Goal: Use online tool/utility: Utilize a website feature to perform a specific function

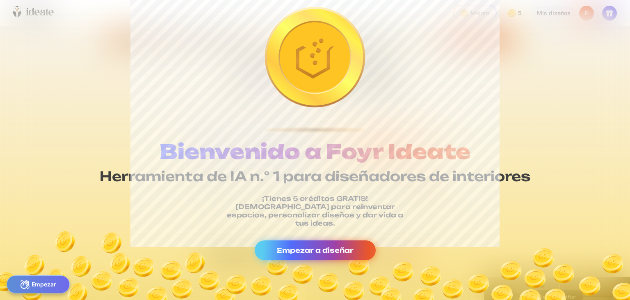
click at [334, 247] on font "Empezar a diseñar" at bounding box center [315, 250] width 77 height 8
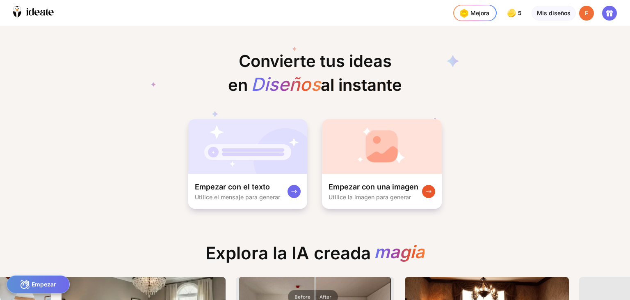
scroll to position [0, 41]
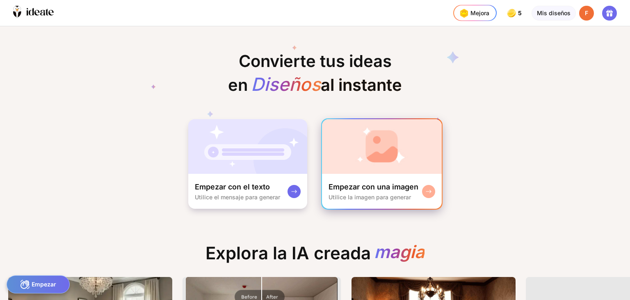
click at [382, 184] on font "Empezar con una imagen" at bounding box center [374, 186] width 90 height 9
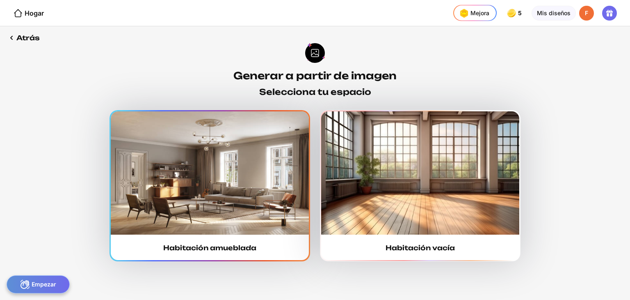
click at [288, 175] on img at bounding box center [210, 172] width 198 height 123
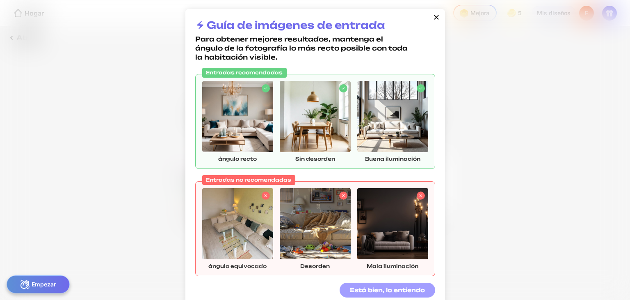
click at [399, 293] on div "Está bien, lo entiendo" at bounding box center [388, 289] width 96 height 15
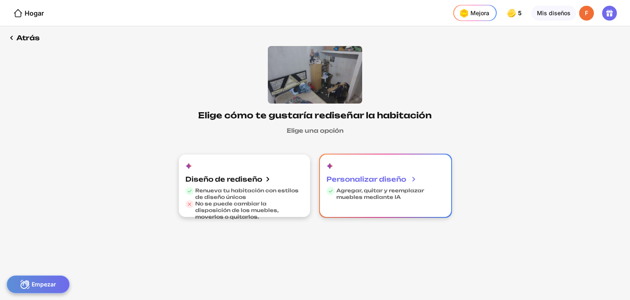
click at [343, 201] on div "Personalizar diseño Agregar, quitar y reemplazar muebles mediante IA" at bounding box center [385, 185] width 131 height 62
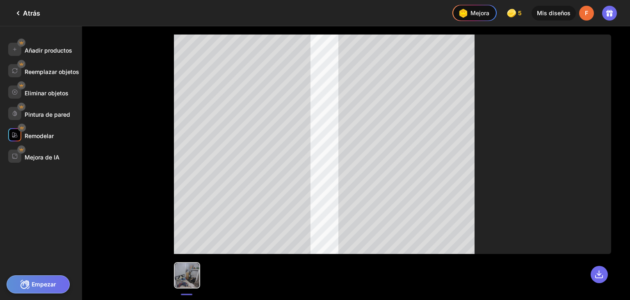
click at [57, 135] on div "Remodelar" at bounding box center [45, 134] width 74 height 13
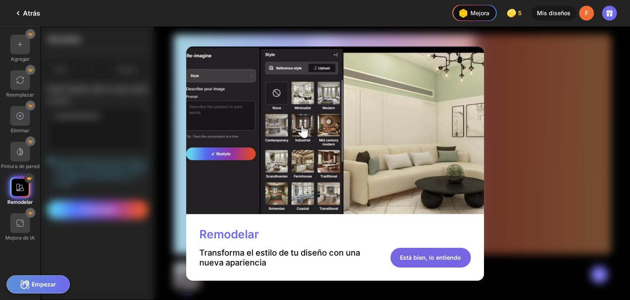
click at [401, 255] on font "Está bien, lo entiendo" at bounding box center [430, 257] width 61 height 7
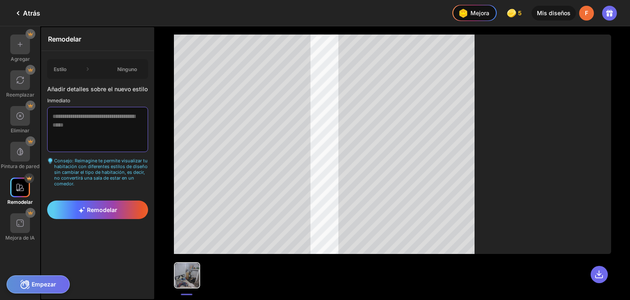
click at [108, 142] on textarea at bounding box center [97, 129] width 101 height 45
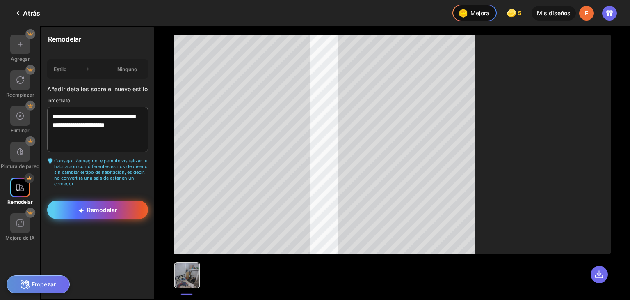
click at [119, 200] on div "Remodelar" at bounding box center [97, 209] width 101 height 18
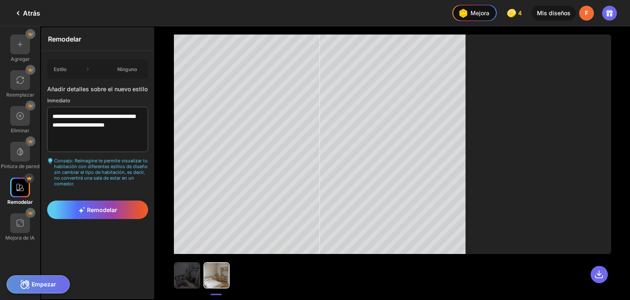
click at [193, 278] on img at bounding box center [187, 275] width 25 height 25
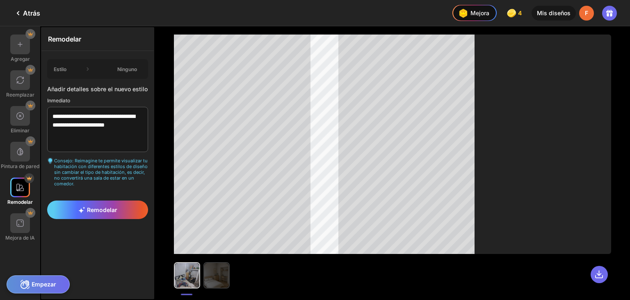
click at [206, 277] on img at bounding box center [216, 275] width 25 height 25
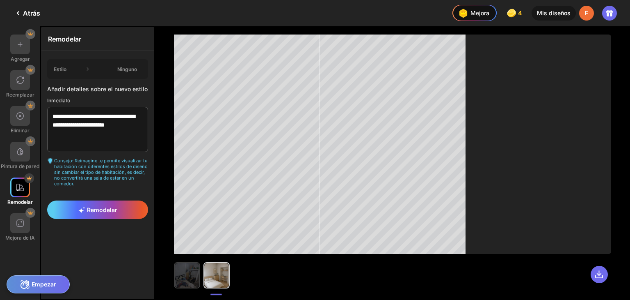
click at [180, 275] on img at bounding box center [187, 275] width 25 height 25
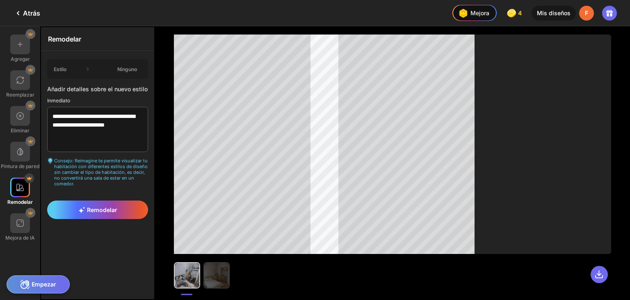
click at [208, 280] on img at bounding box center [216, 275] width 25 height 25
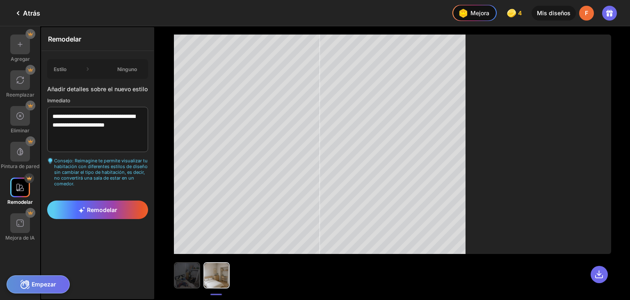
click at [192, 279] on img at bounding box center [187, 275] width 25 height 25
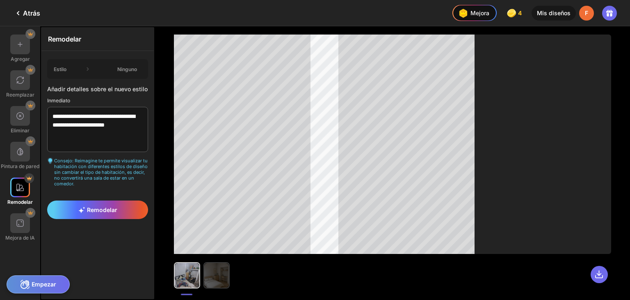
click at [208, 278] on img at bounding box center [216, 275] width 25 height 25
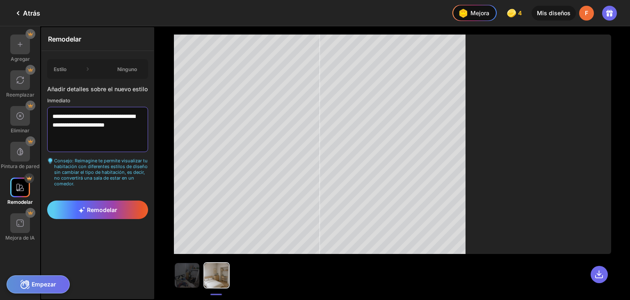
click at [91, 133] on textarea "**********" at bounding box center [97, 129] width 101 height 45
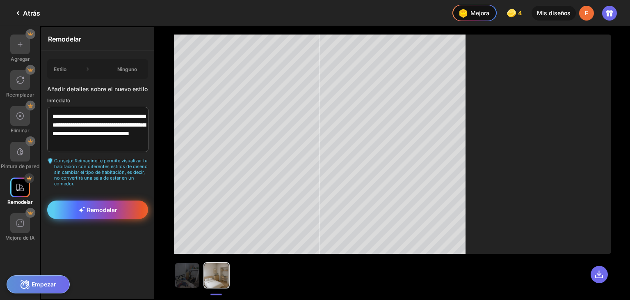
click at [133, 200] on div "Remodelar" at bounding box center [97, 209] width 101 height 18
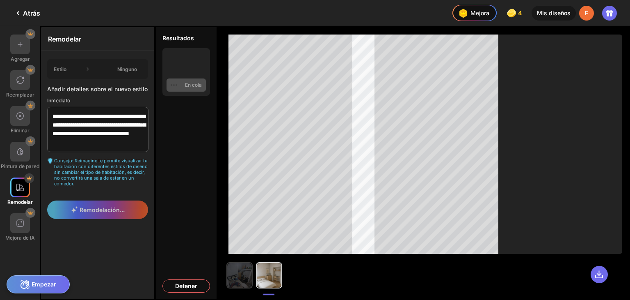
click at [251, 281] on img at bounding box center [239, 275] width 25 height 25
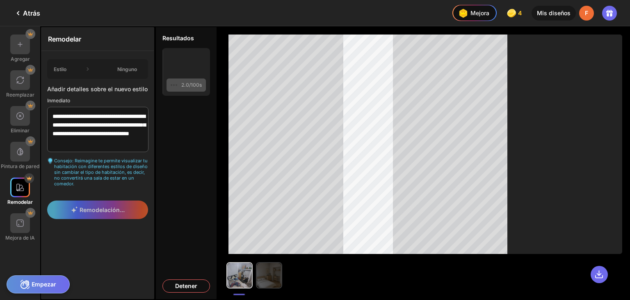
drag, startPoint x: 275, startPoint y: 283, endPoint x: 267, endPoint y: 270, distance: 15.3
click at [267, 270] on img at bounding box center [269, 275] width 25 height 25
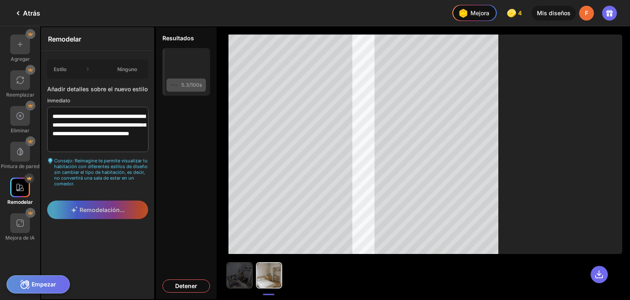
drag, startPoint x: 270, startPoint y: 274, endPoint x: 238, endPoint y: 268, distance: 32.9
click at [238, 268] on img at bounding box center [239, 275] width 25 height 25
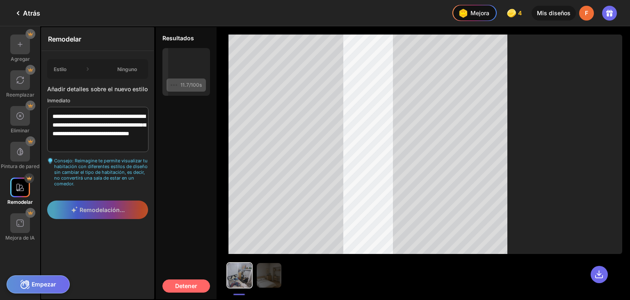
click at [197, 291] on div "Detener" at bounding box center [187, 285] width 48 height 13
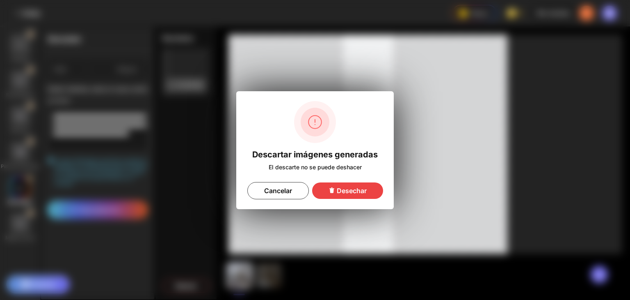
click at [334, 188] on icon at bounding box center [332, 190] width 7 height 7
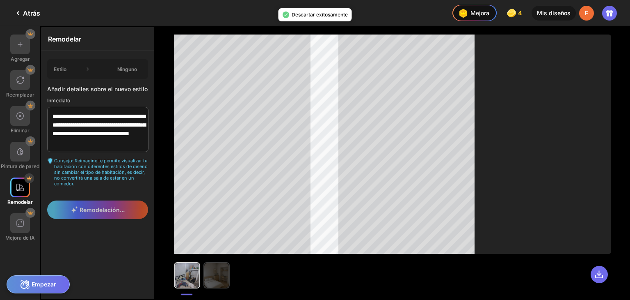
click at [213, 275] on img at bounding box center [216, 275] width 25 height 25
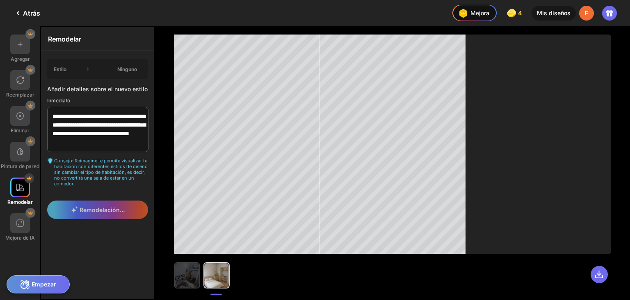
drag, startPoint x: 213, startPoint y: 275, endPoint x: 190, endPoint y: 279, distance: 23.2
click at [190, 279] on img at bounding box center [187, 275] width 25 height 25
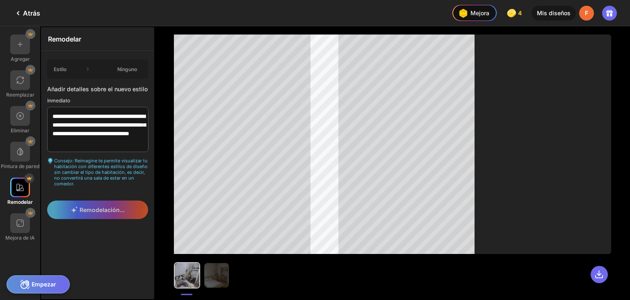
click at [119, 211] on div "Remodelación..." at bounding box center [97, 210] width 112 height 30
click at [104, 145] on textarea "**********" at bounding box center [97, 129] width 101 height 45
click at [19, 150] on img at bounding box center [20, 151] width 8 height 8
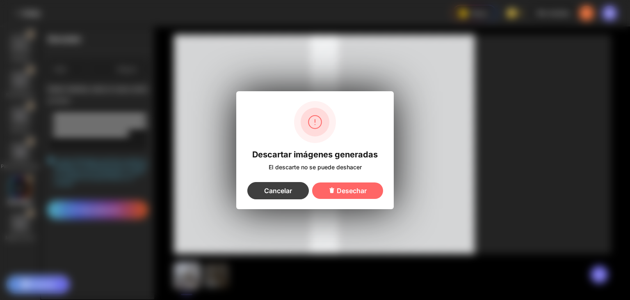
click at [278, 185] on div "Cancelar" at bounding box center [278, 190] width 62 height 17
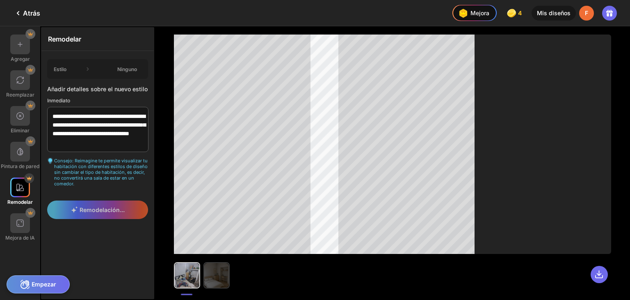
click at [225, 271] on img at bounding box center [216, 275] width 25 height 25
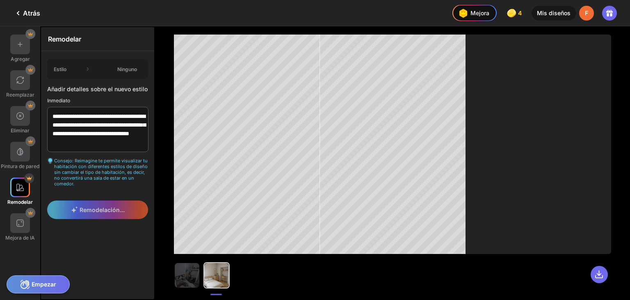
drag, startPoint x: 215, startPoint y: 274, endPoint x: 248, endPoint y: 277, distance: 33.0
click at [259, 279] on div at bounding box center [392, 271] width 437 height 34
click at [62, 68] on font "Estilo" at bounding box center [60, 69] width 13 height 6
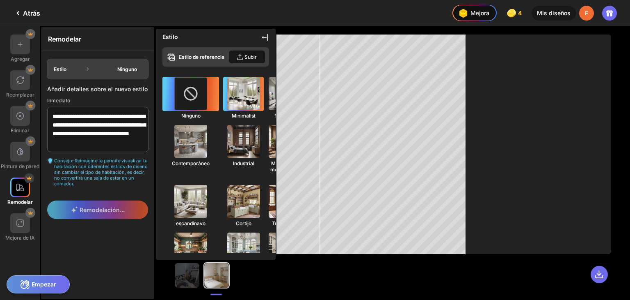
click at [226, 99] on img at bounding box center [244, 94] width 36 height 36
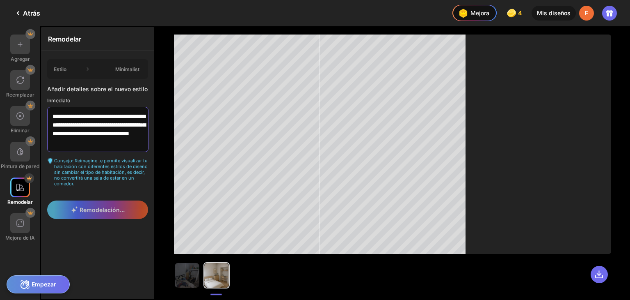
scroll to position [0, 0]
drag, startPoint x: 128, startPoint y: 110, endPoint x: 50, endPoint y: 110, distance: 77.6
click at [50, 110] on textarea "**********" at bounding box center [97, 129] width 101 height 45
click at [138, 132] on textarea "**********" at bounding box center [97, 129] width 101 height 45
type textarea "**********"
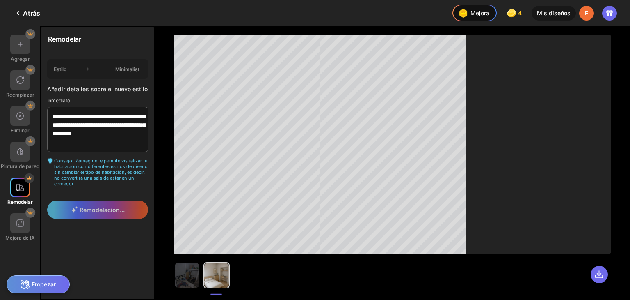
click at [119, 201] on div "Remodelación..." at bounding box center [97, 210] width 112 height 30
drag, startPoint x: 104, startPoint y: 149, endPoint x: 44, endPoint y: 115, distance: 68.9
click at [44, 115] on div "**********" at bounding box center [97, 123] width 112 height 144
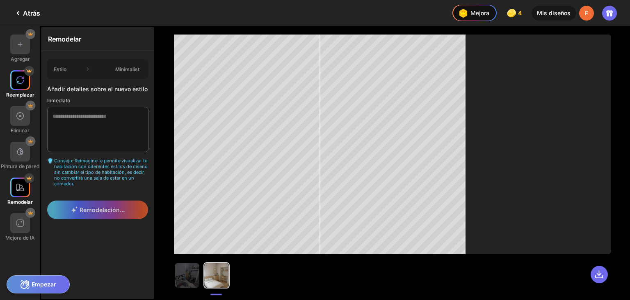
click at [22, 82] on img at bounding box center [20, 80] width 8 height 8
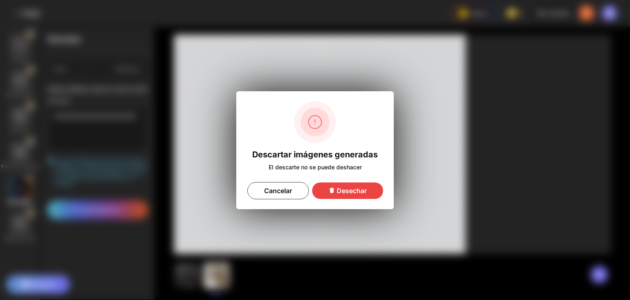
click at [348, 190] on font "Desechar" at bounding box center [352, 190] width 30 height 8
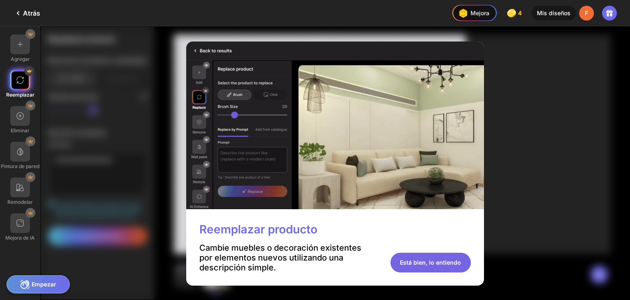
click at [439, 259] on font "Está bien, lo entiendo" at bounding box center [430, 262] width 61 height 7
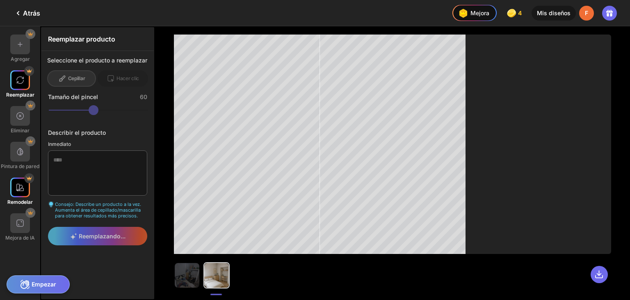
click at [29, 197] on div "Remodelar" at bounding box center [20, 190] width 40 height 27
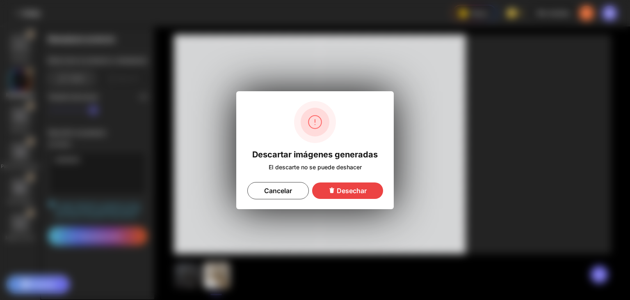
click at [341, 192] on font "Desechar" at bounding box center [352, 190] width 30 height 8
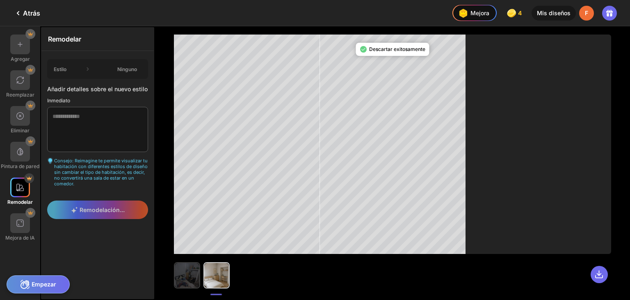
click at [187, 283] on img at bounding box center [187, 275] width 25 height 25
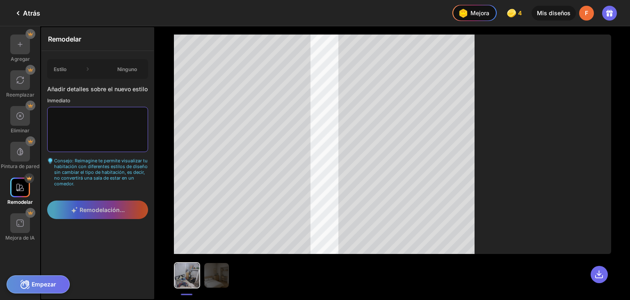
click at [98, 127] on textarea at bounding box center [97, 129] width 101 height 45
paste textarea "**********"
click at [96, 137] on textarea "**********" at bounding box center [97, 129] width 101 height 45
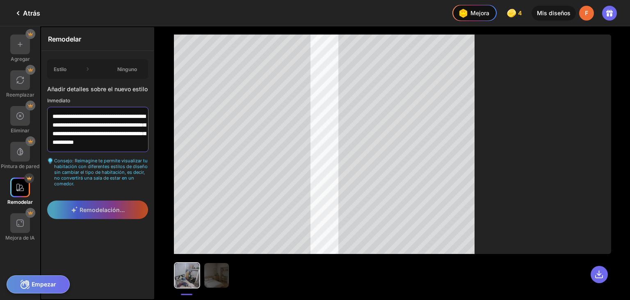
scroll to position [11, 0]
type textarea "**********"
click at [118, 209] on div "Remodelación..." at bounding box center [97, 210] width 112 height 30
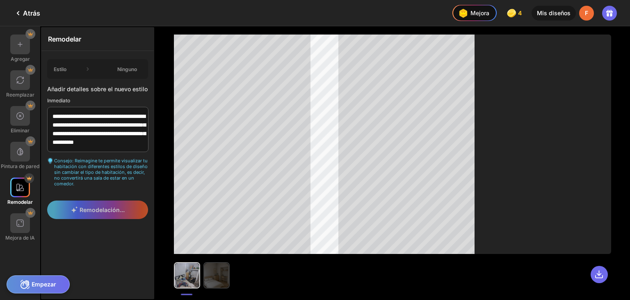
click at [205, 273] on img at bounding box center [216, 275] width 25 height 25
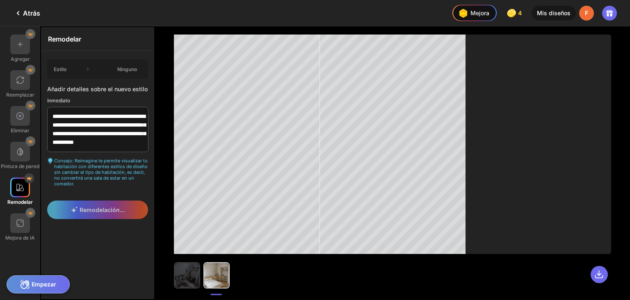
click at [181, 278] on img at bounding box center [187, 275] width 25 height 25
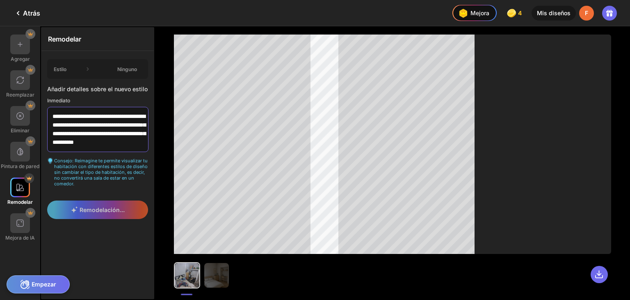
scroll to position [0, 0]
drag, startPoint x: 128, startPoint y: 137, endPoint x: 53, endPoint y: 101, distance: 83.3
click at [53, 101] on div "**********" at bounding box center [97, 135] width 101 height 101
click at [23, 16] on font "Atrás" at bounding box center [31, 13] width 17 height 8
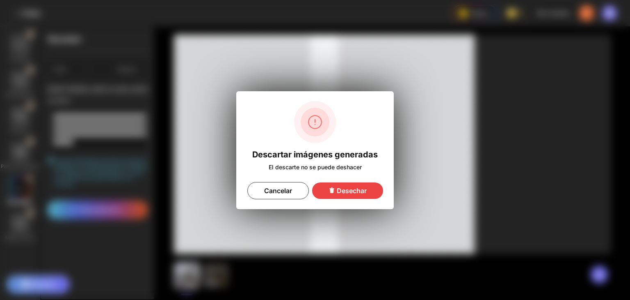
click at [358, 188] on font "Desechar" at bounding box center [352, 190] width 30 height 8
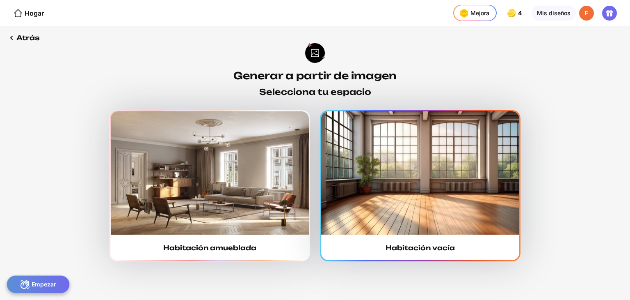
click at [399, 199] on img at bounding box center [420, 172] width 198 height 123
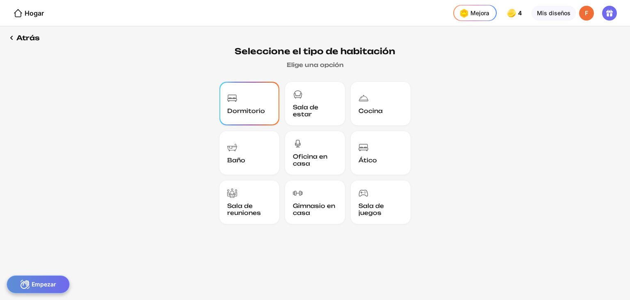
click at [268, 109] on div "Dormitorio" at bounding box center [249, 103] width 57 height 41
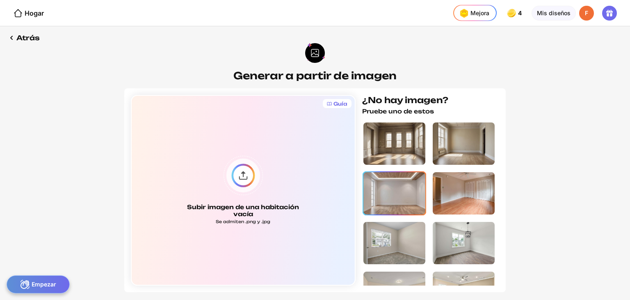
scroll to position [30, 0]
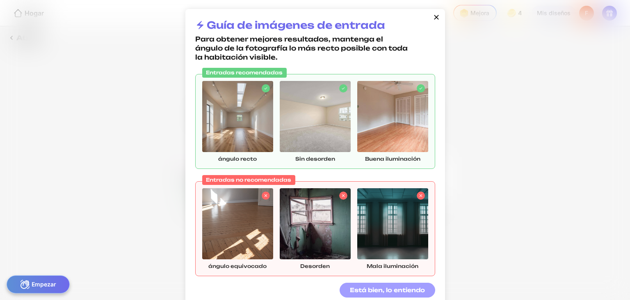
click at [379, 288] on font "Está bien, lo entiendo" at bounding box center [387, 289] width 75 height 7
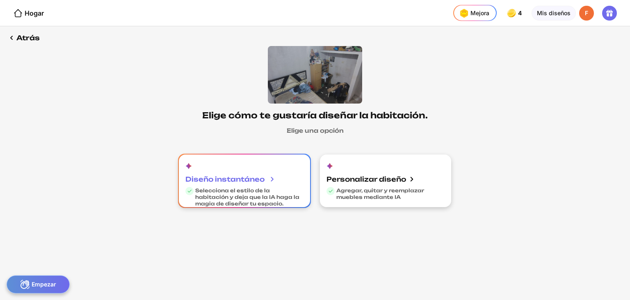
click at [242, 174] on div "Diseño instantáneo" at bounding box center [230, 179] width 90 height 16
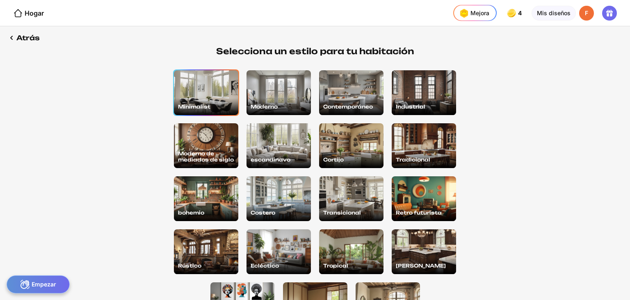
click at [210, 99] on div "Minimalist" at bounding box center [206, 92] width 64 height 45
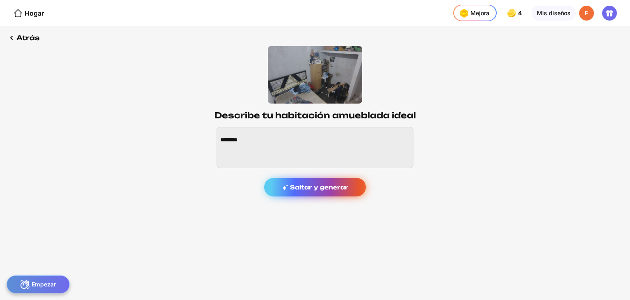
click at [311, 186] on font "Saltar y generar" at bounding box center [319, 186] width 58 height 7
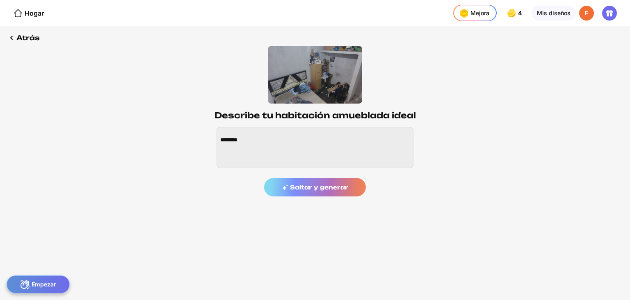
click at [337, 193] on div "Saltar y generar" at bounding box center [315, 161] width 197 height 69
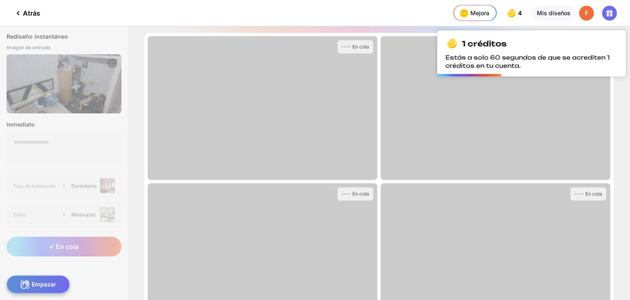
drag, startPoint x: 348, startPoint y: 130, endPoint x: 200, endPoint y: 68, distance: 160.4
click at [200, 68] on div "En cola" at bounding box center [263, 108] width 230 height 144
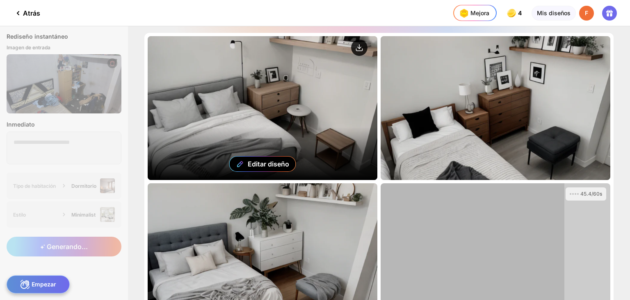
drag, startPoint x: 243, startPoint y: 109, endPoint x: 358, endPoint y: 50, distance: 129.0
click at [358, 50] on icon at bounding box center [359, 47] width 16 height 16
click at [358, 50] on icon at bounding box center [360, 50] width 6 height 2
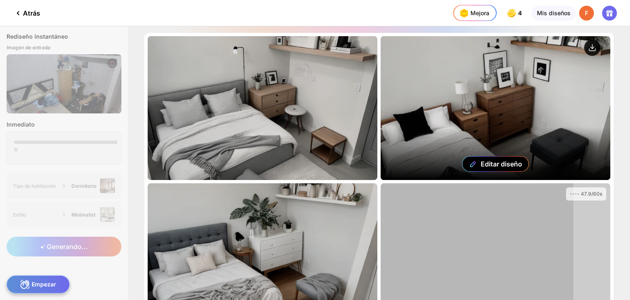
click at [587, 48] on circle at bounding box center [592, 47] width 16 height 16
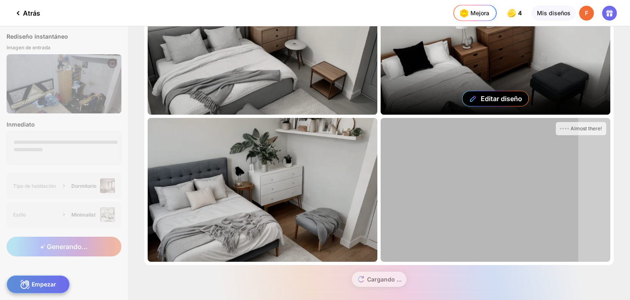
scroll to position [66, 0]
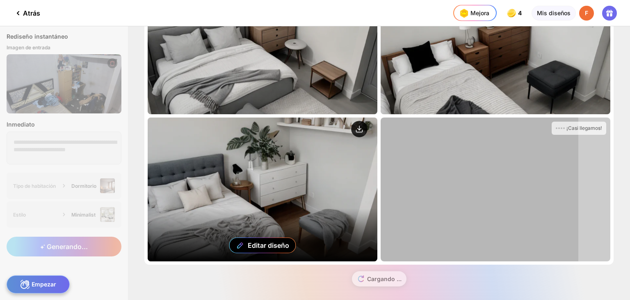
click at [359, 133] on circle at bounding box center [359, 129] width 16 height 16
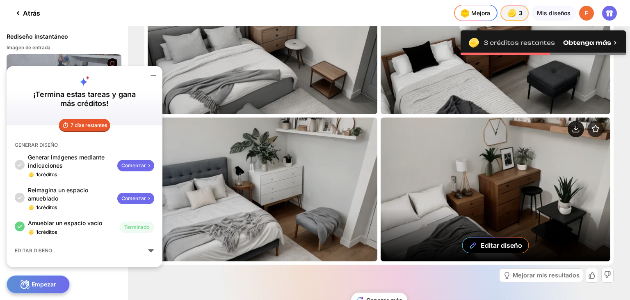
click at [578, 128] on circle at bounding box center [576, 129] width 16 height 16
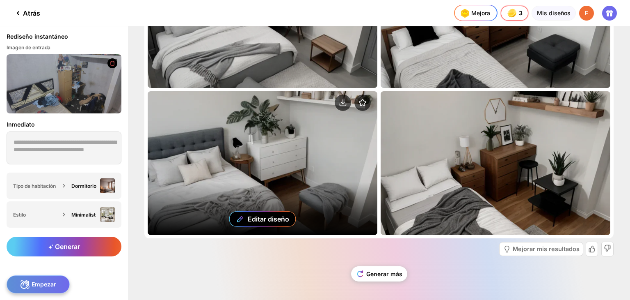
scroll to position [92, 0]
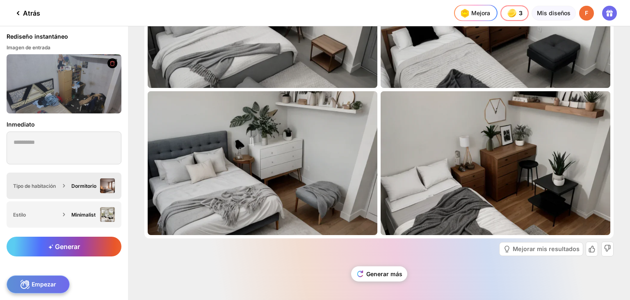
click at [64, 189] on icon at bounding box center [64, 185] width 8 height 8
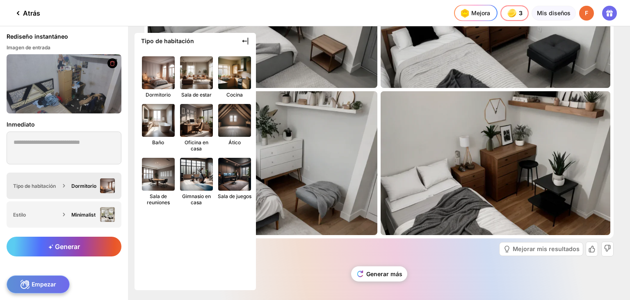
click at [64, 189] on icon at bounding box center [64, 185] width 8 height 8
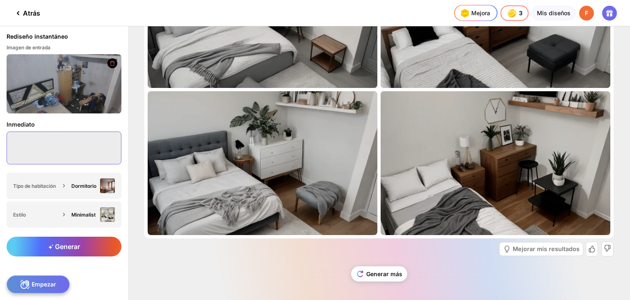
click at [67, 149] on textarea at bounding box center [64, 147] width 115 height 33
type textarea "*"
click at [103, 153] on textarea "**********" at bounding box center [64, 147] width 115 height 33
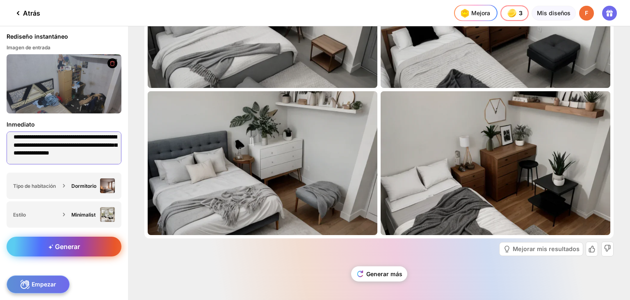
type textarea "**********"
click at [90, 247] on div "Generar" at bounding box center [64, 246] width 115 height 20
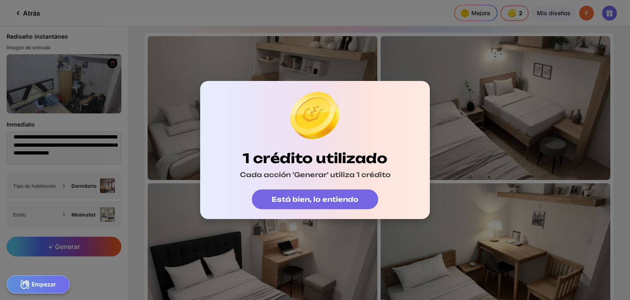
click at [352, 195] on font "Está bien, lo entiendo" at bounding box center [315, 199] width 87 height 8
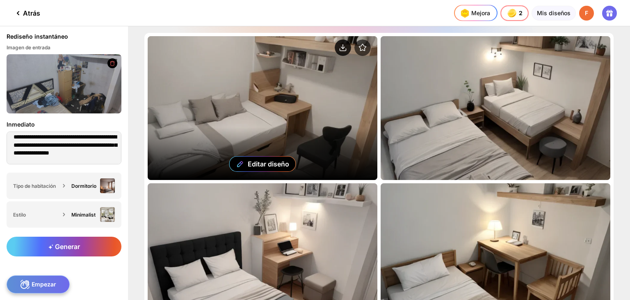
drag, startPoint x: 314, startPoint y: 119, endPoint x: 345, endPoint y: 46, distance: 79.0
click at [345, 46] on circle at bounding box center [343, 47] width 16 height 16
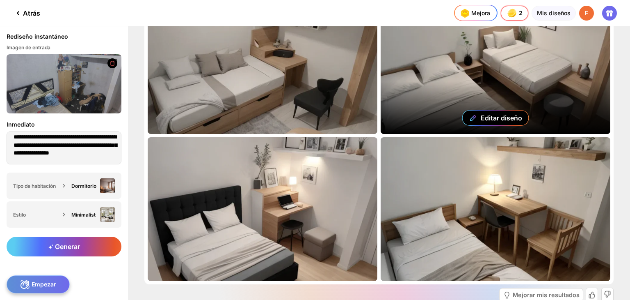
scroll to position [46, 0]
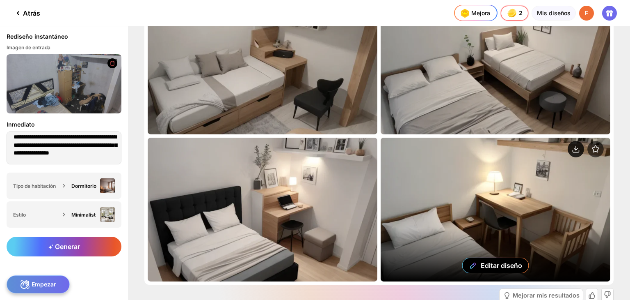
click at [576, 146] on circle at bounding box center [576, 149] width 16 height 16
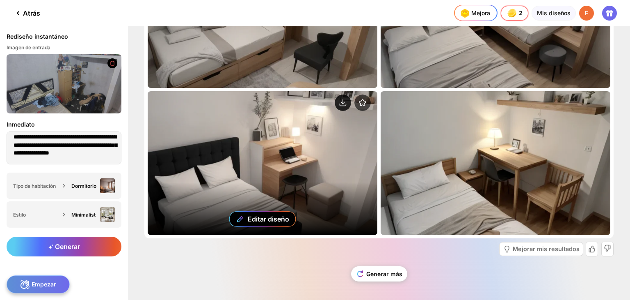
click at [336, 100] on circle at bounding box center [343, 102] width 16 height 16
